Goal: Task Accomplishment & Management: Complete application form

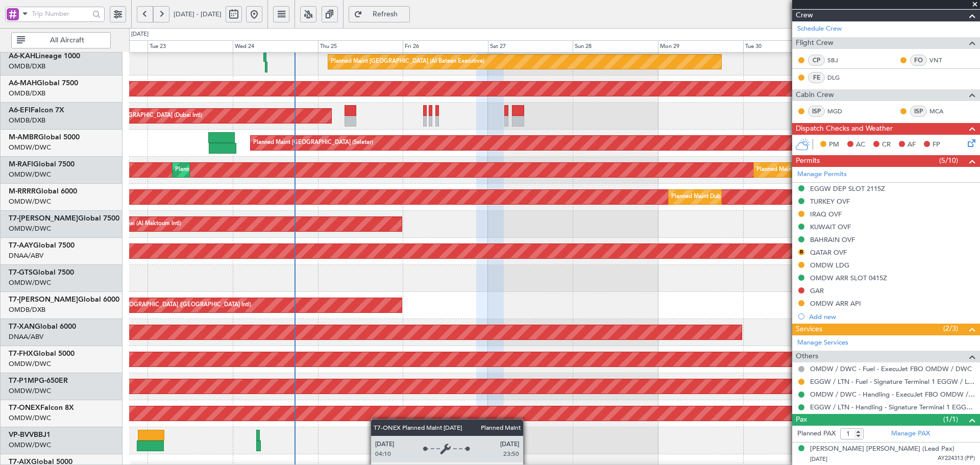
scroll to position [8, 0]
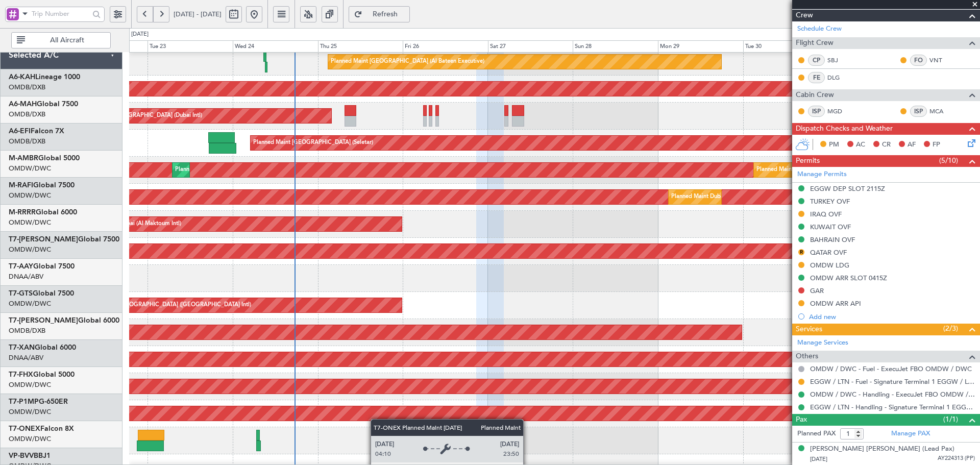
click at [382, 421] on div "Planned Maint Nurnberg" at bounding box center [825, 413] width 2007 height 14
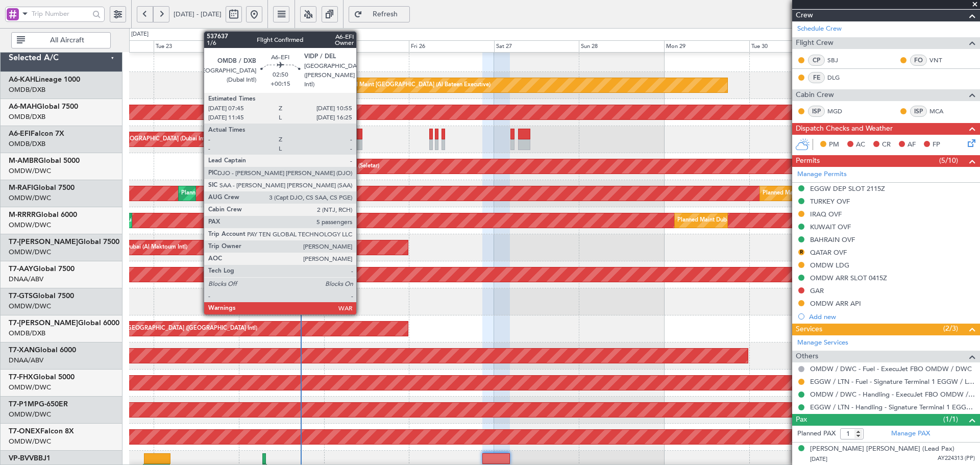
click at [360, 137] on div at bounding box center [356, 134] width 11 height 11
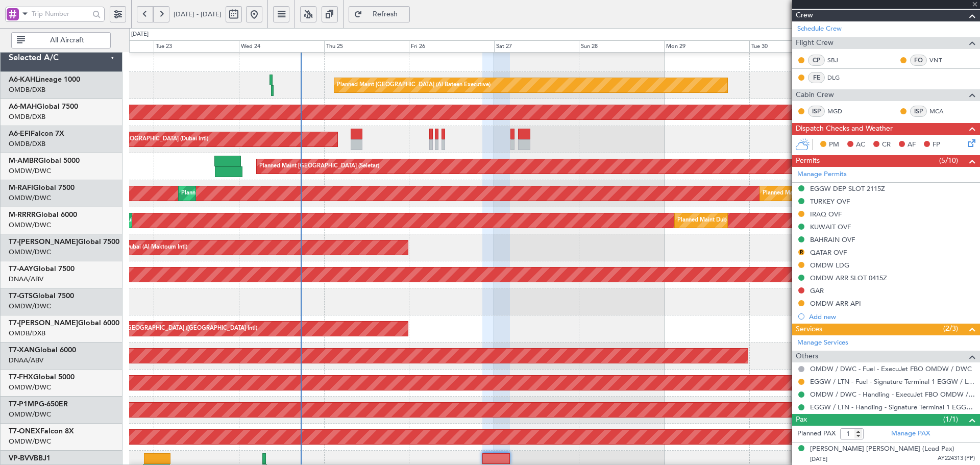
type input "+00:15"
type input "5"
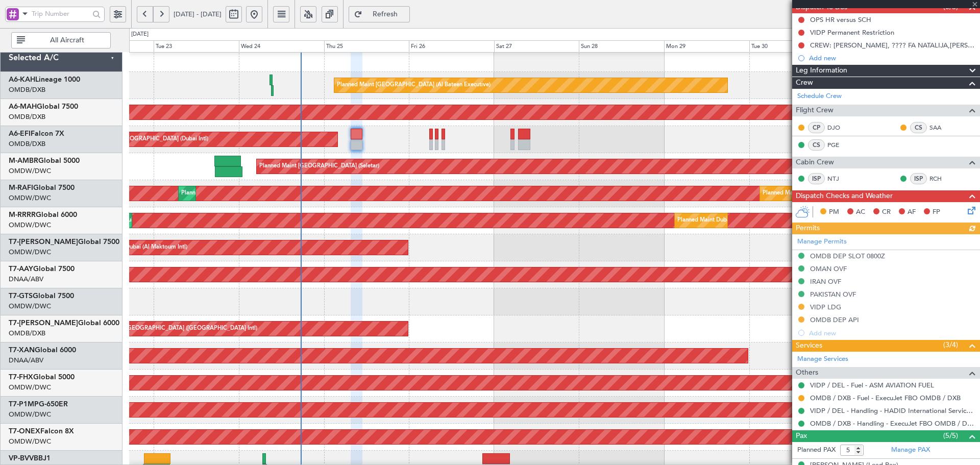
scroll to position [102, 0]
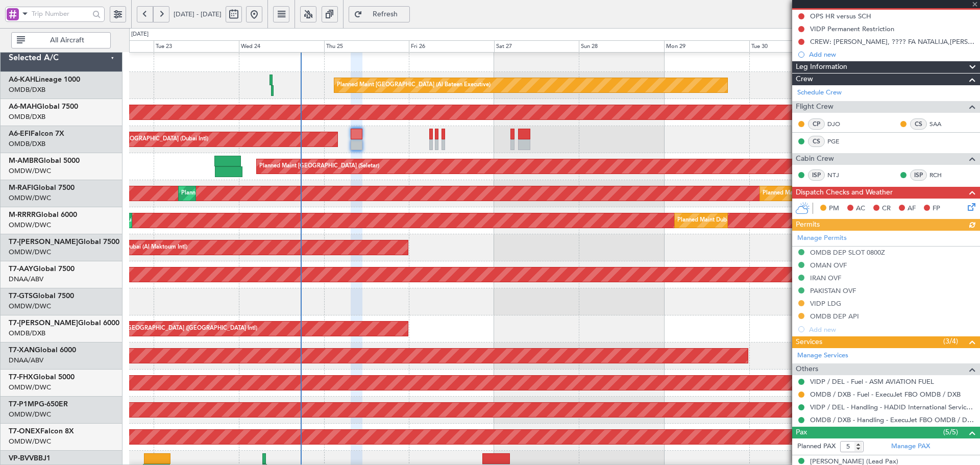
click at [801, 314] on div "Manage Permits OMDB DEP SLOT 0800Z OMAN OVF [GEOGRAPHIC_DATA] OVF PAKISTAN OVF …" at bounding box center [886, 283] width 188 height 105
click at [800, 315] on button at bounding box center [801, 316] width 6 height 6
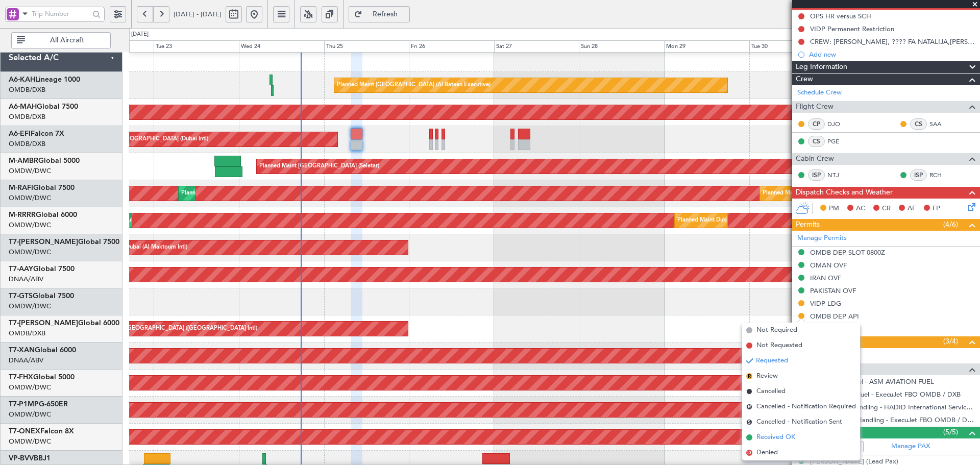
click at [780, 440] on span "Received OK" at bounding box center [775, 437] width 39 height 10
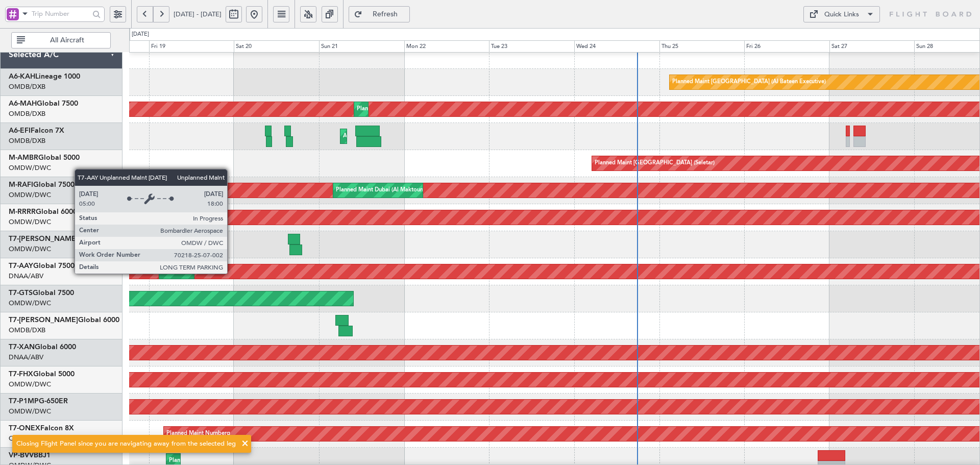
scroll to position [182, 0]
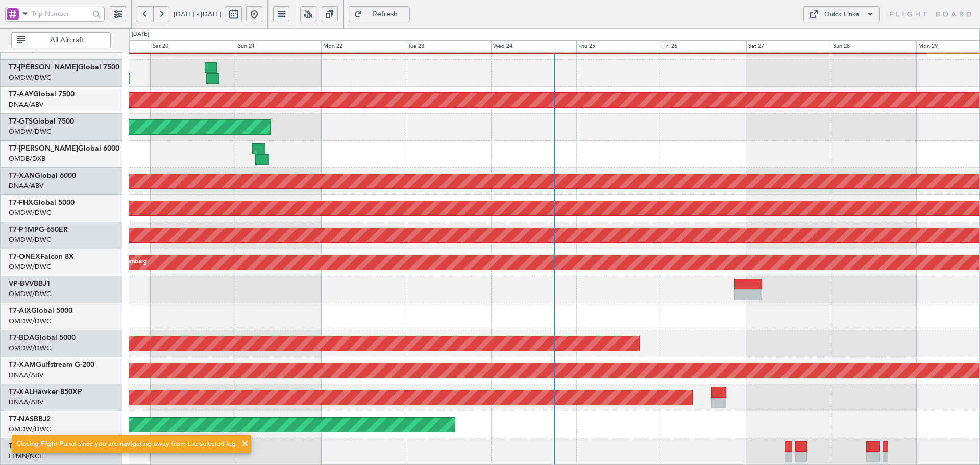
click at [479, 40] on div "Planned Maint Dubai (Al Maktoum Intl) Planned Maint [GEOGRAPHIC_DATA] (Al Makto…" at bounding box center [490, 246] width 980 height 437
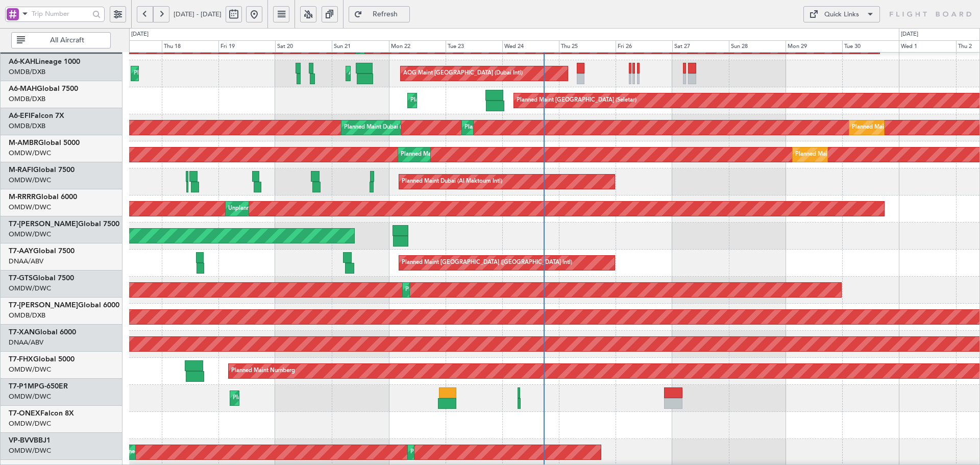
scroll to position [0, 0]
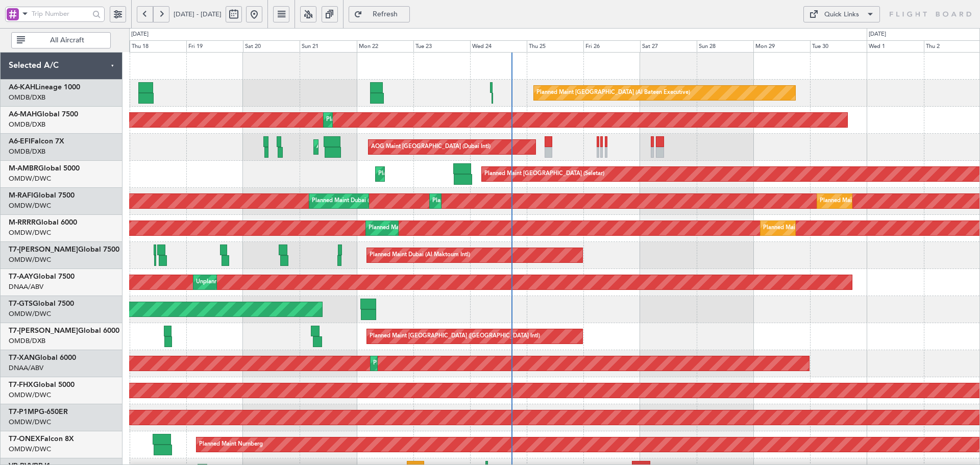
click at [493, 459] on div "Planned Maint [GEOGRAPHIC_DATA] (Al Bateen Executive) Planned Maint [GEOGRAPHIC…" at bounding box center [554, 350] width 850 height 595
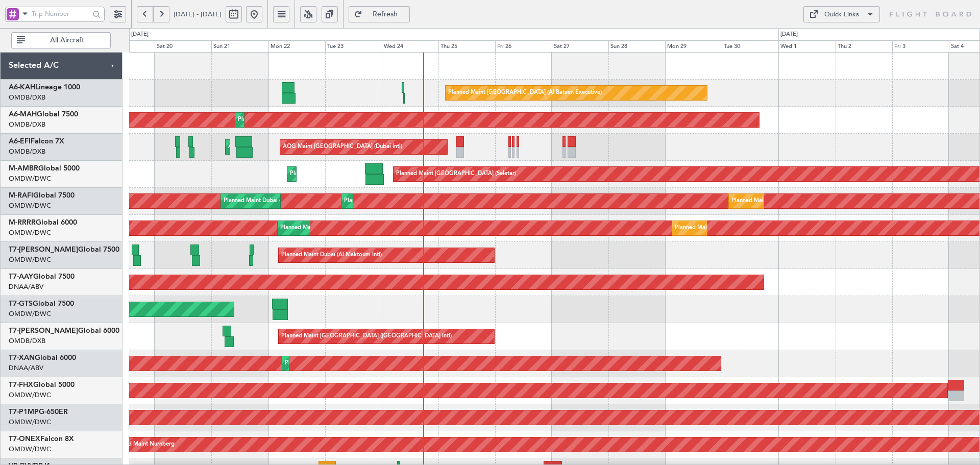
click at [425, 303] on div "Planned Maint [GEOGRAPHIC_DATA] (Al Bateen Executive) Planned Maint [GEOGRAPHIC…" at bounding box center [554, 350] width 850 height 595
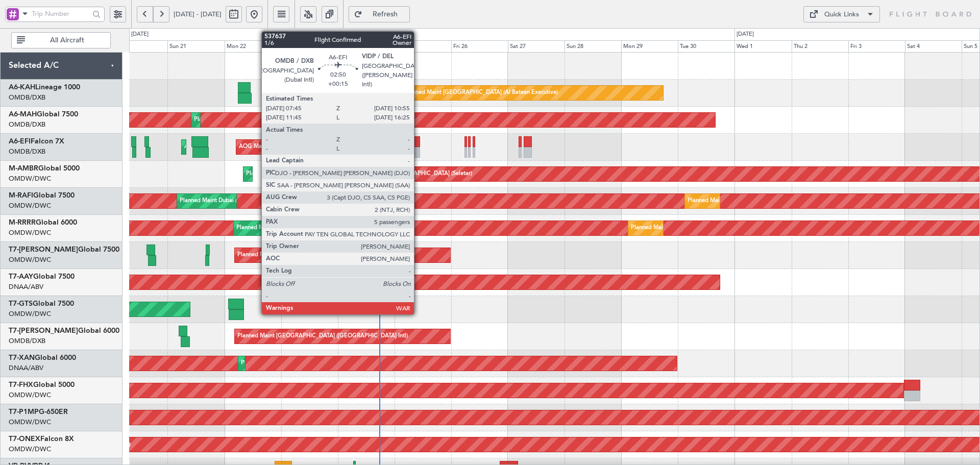
click at [419, 152] on div at bounding box center [416, 152] width 8 height 11
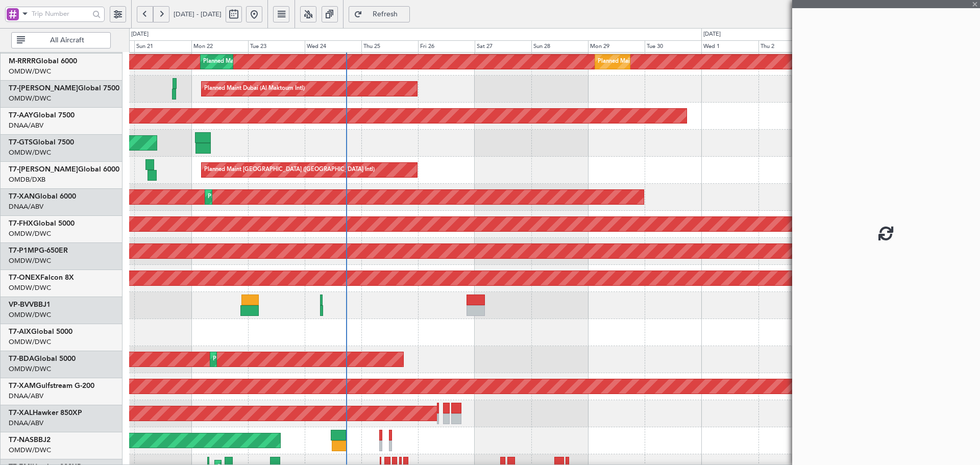
scroll to position [168, 0]
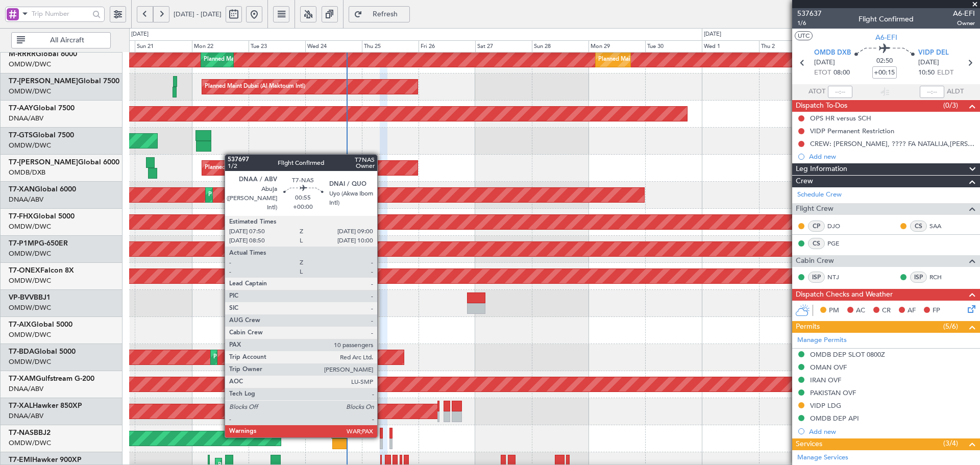
click at [382, 435] on div at bounding box center [381, 433] width 3 height 11
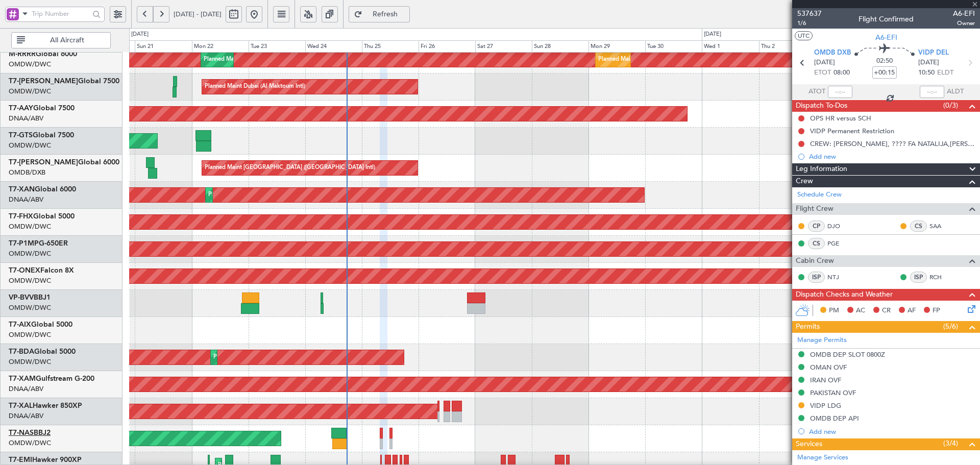
type input "10"
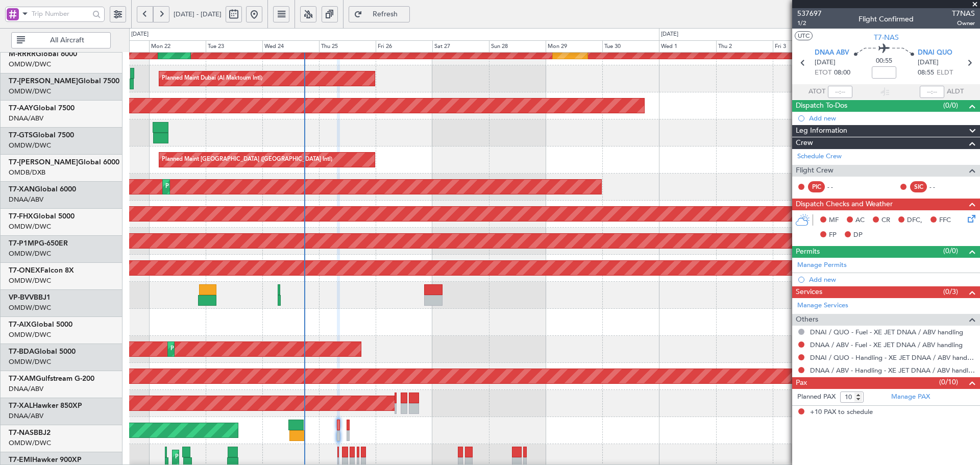
scroll to position [177, 0]
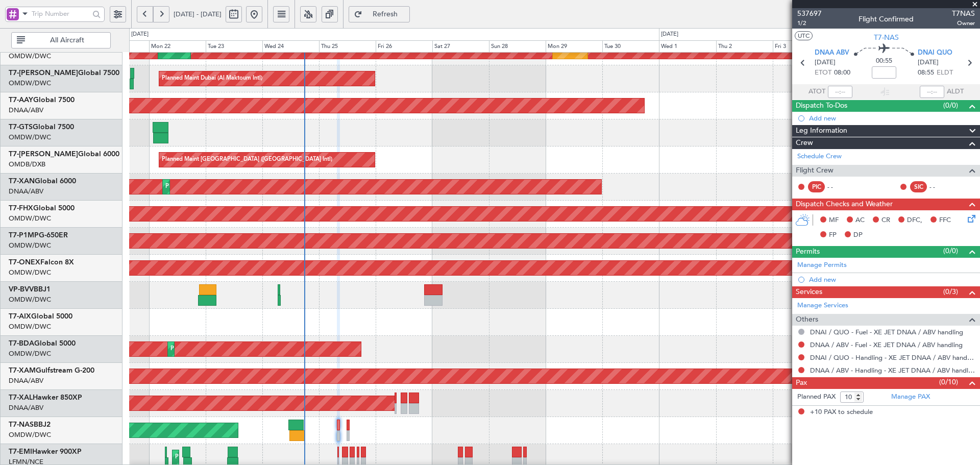
click at [355, 282] on div "Planned Maint Dubai (Al Maktoum Intl)" at bounding box center [554, 295] width 850 height 27
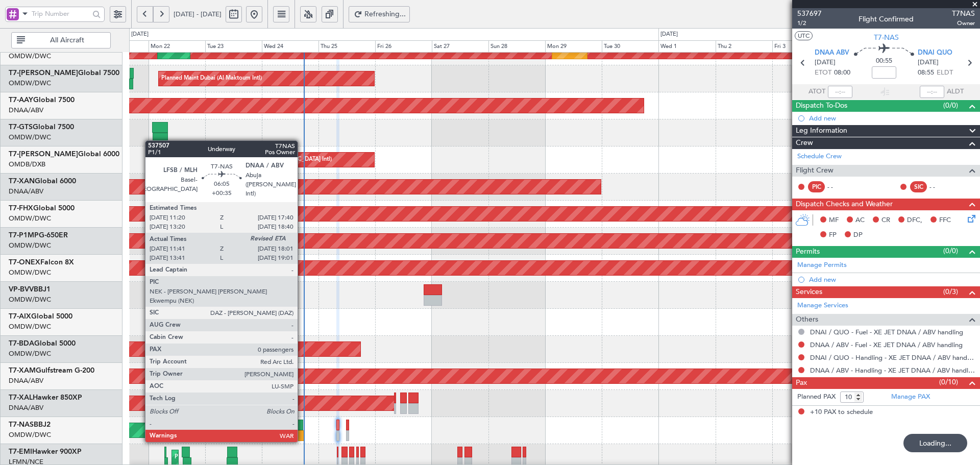
click at [302, 431] on div at bounding box center [296, 435] width 15 height 11
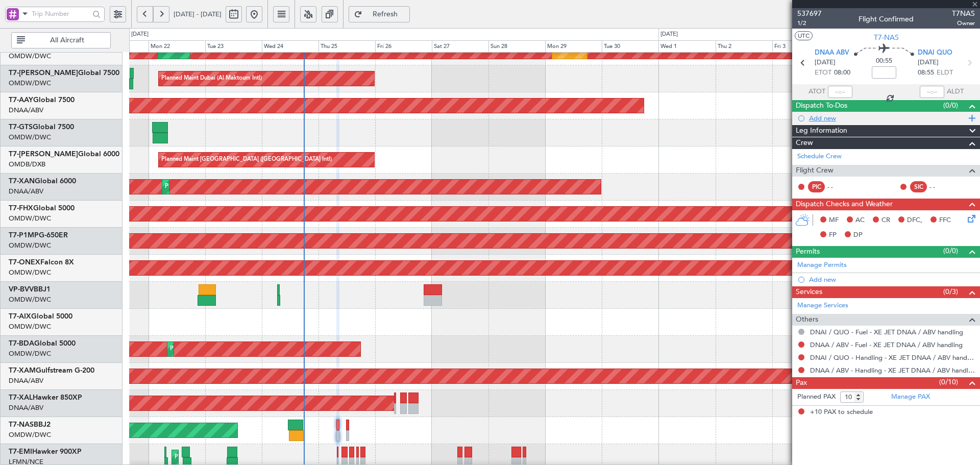
type input "+00:35"
type input "11:51"
type input "0"
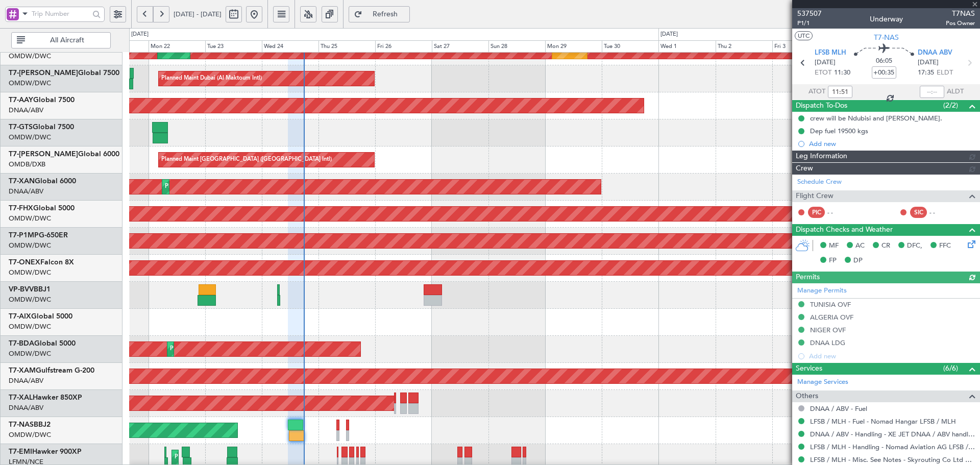
type input "Dherander Fithani (DHF)"
type input "7347"
click at [925, 90] on div at bounding box center [932, 92] width 25 height 12
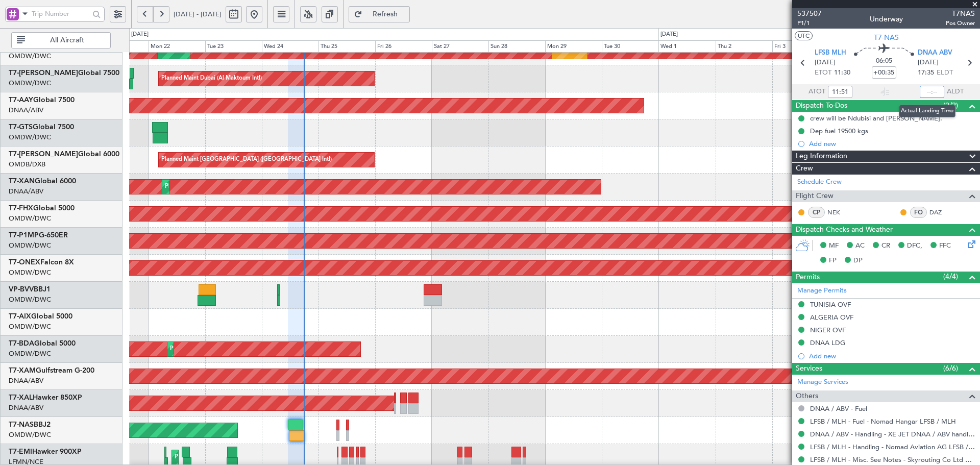
click at [928, 93] on input "text" at bounding box center [932, 92] width 25 height 12
type input "17:44"
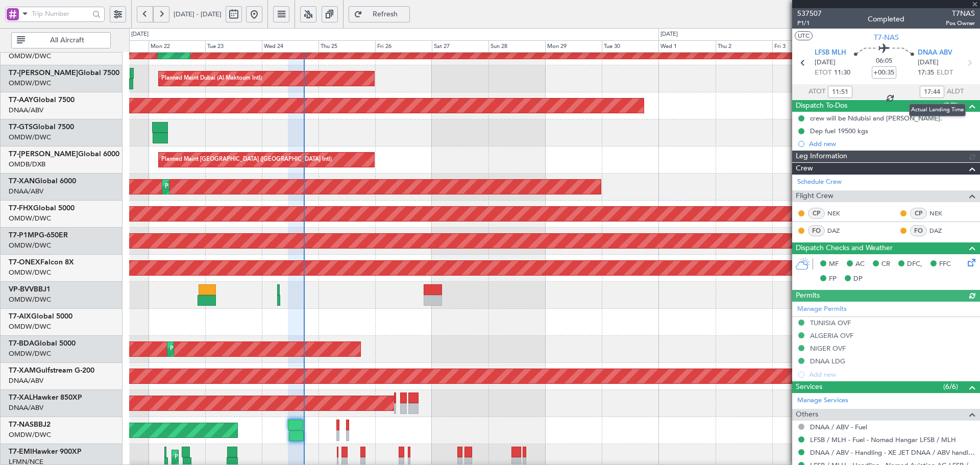
type input "Dherander Fithani (DHF)"
type input "7347"
type input "Dherander Fithani (DHF)"
type input "7347"
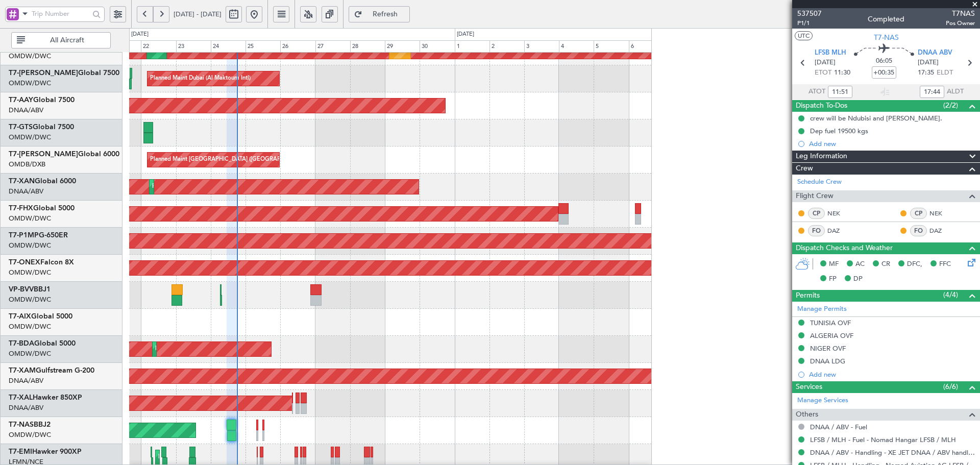
type input "Dherander Fithani (DHF)"
type input "7347"
type input "Dherander Fithani (DHF)"
type input "7347"
